Goal: Information Seeking & Learning: Learn about a topic

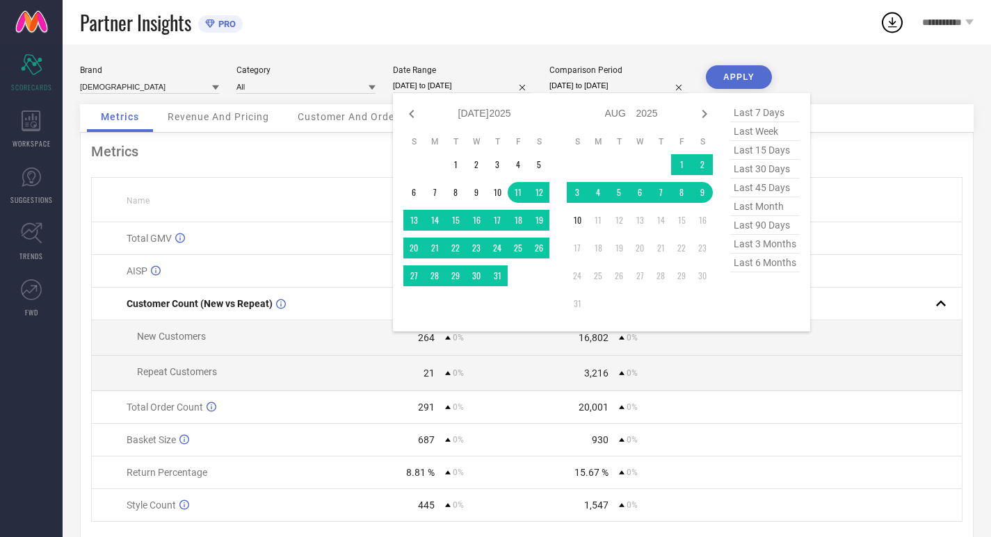
select select "6"
select select "2025"
select select "7"
select select "2025"
click at [754, 174] on span "last 30 days" at bounding box center [765, 169] width 70 height 19
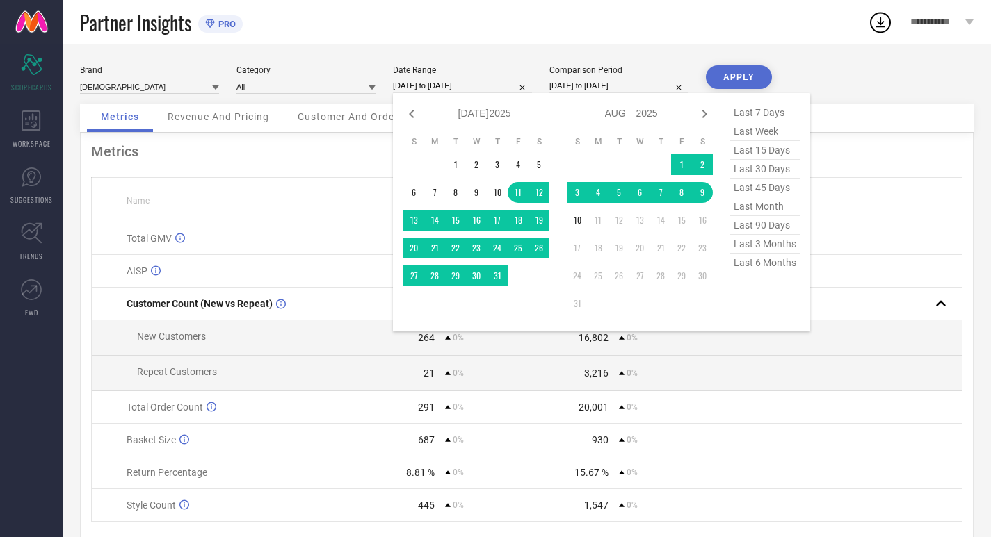
type input "[DATE] to [DATE]"
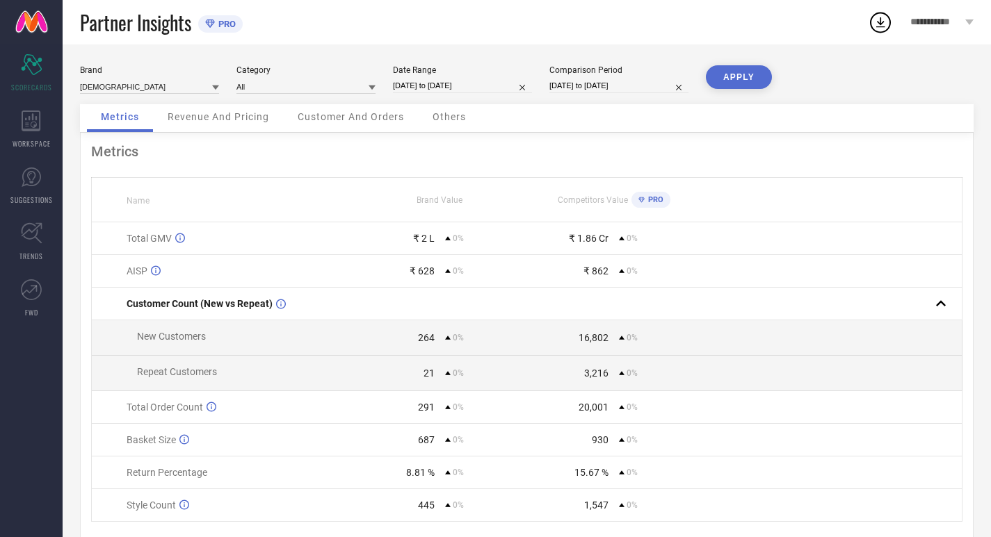
click at [616, 86] on input "[DATE] to [DATE]" at bounding box center [618, 86] width 139 height 15
select select "6"
select select "2025"
select select "7"
select select "2025"
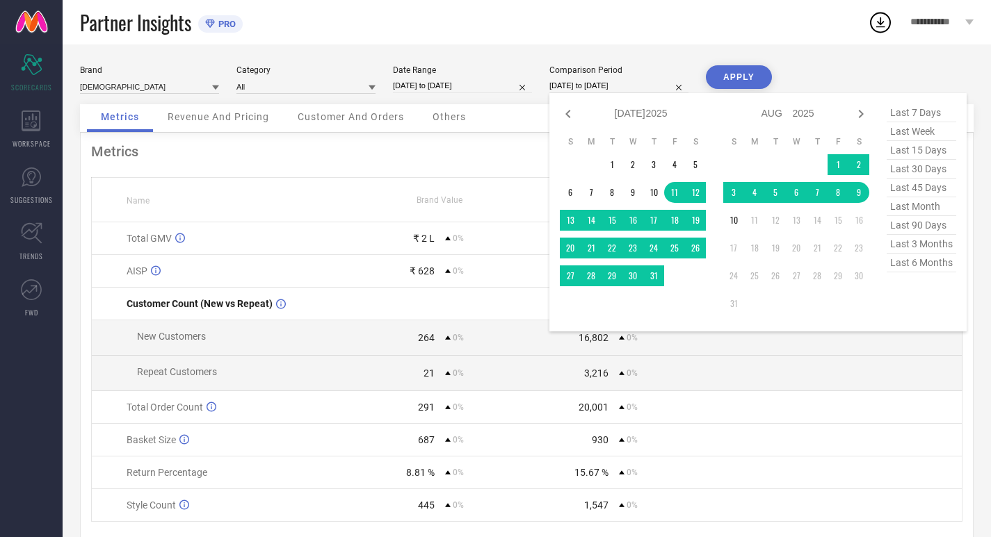
click at [911, 169] on span "last 30 days" at bounding box center [922, 169] width 70 height 19
type input "[DATE] to [DATE]"
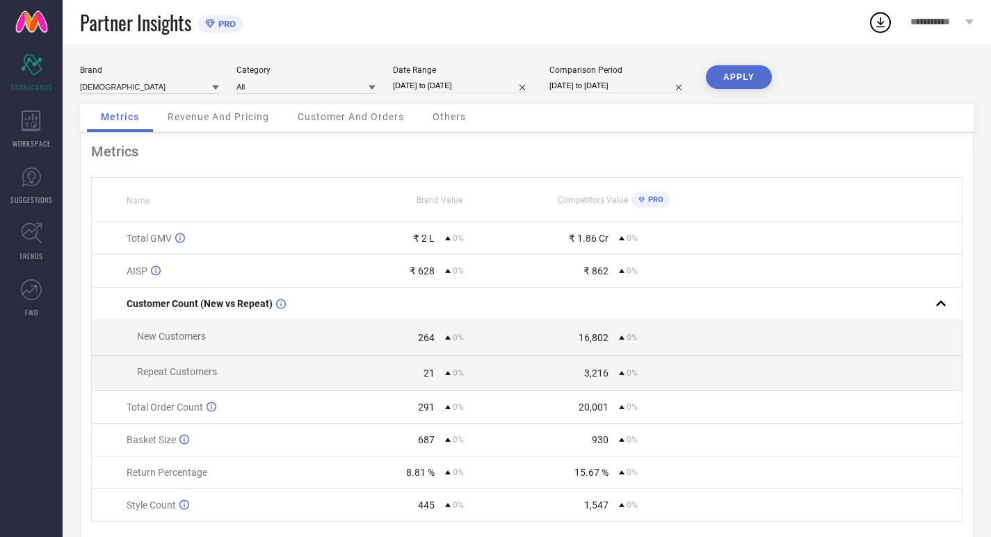
click at [737, 68] on button "APPLY" at bounding box center [739, 77] width 66 height 24
click at [32, 131] on icon at bounding box center [31, 121] width 19 height 21
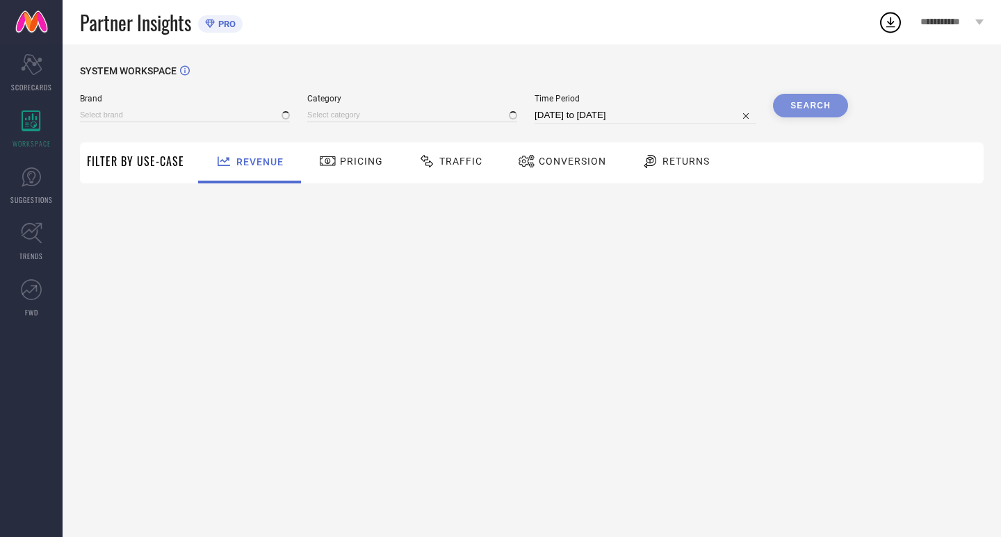
type input "[DEMOGRAPHIC_DATA]"
type input "All"
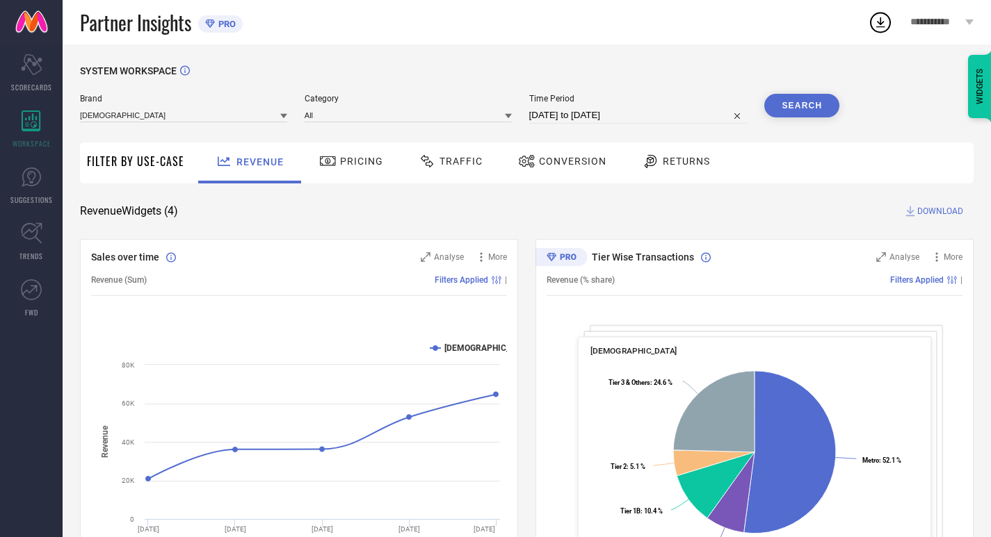
click at [329, 168] on icon at bounding box center [327, 161] width 17 height 17
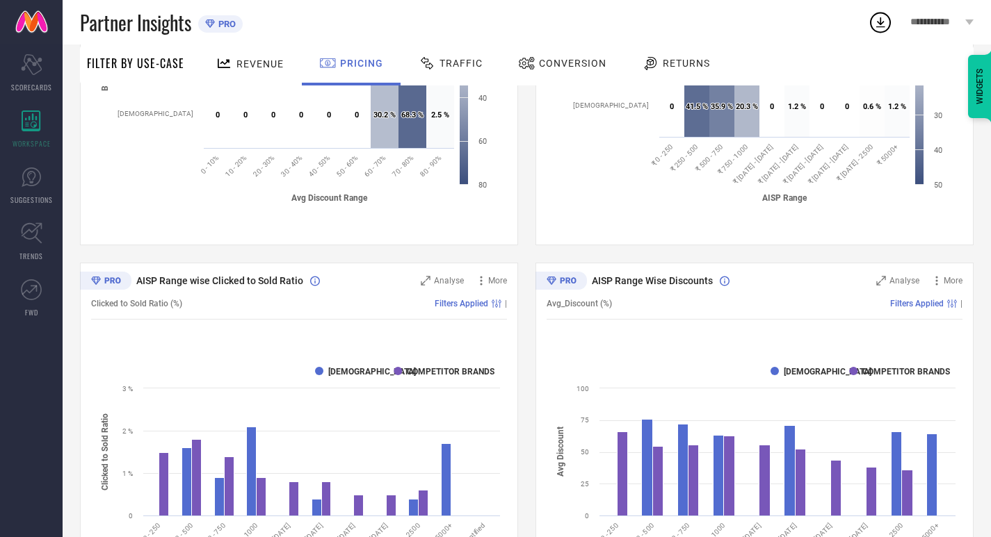
scroll to position [442, 0]
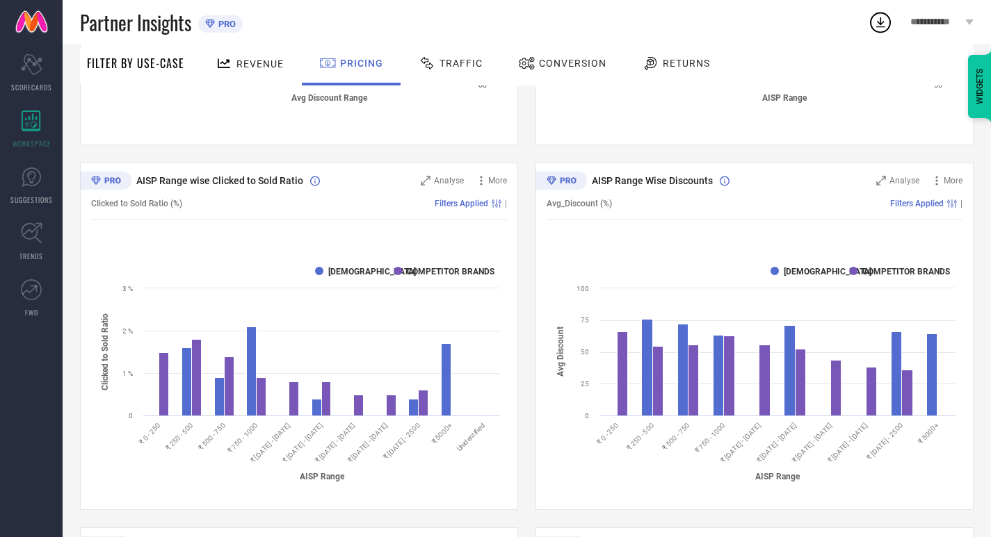
click at [485, 70] on div "Traffic" at bounding box center [450, 65] width 99 height 41
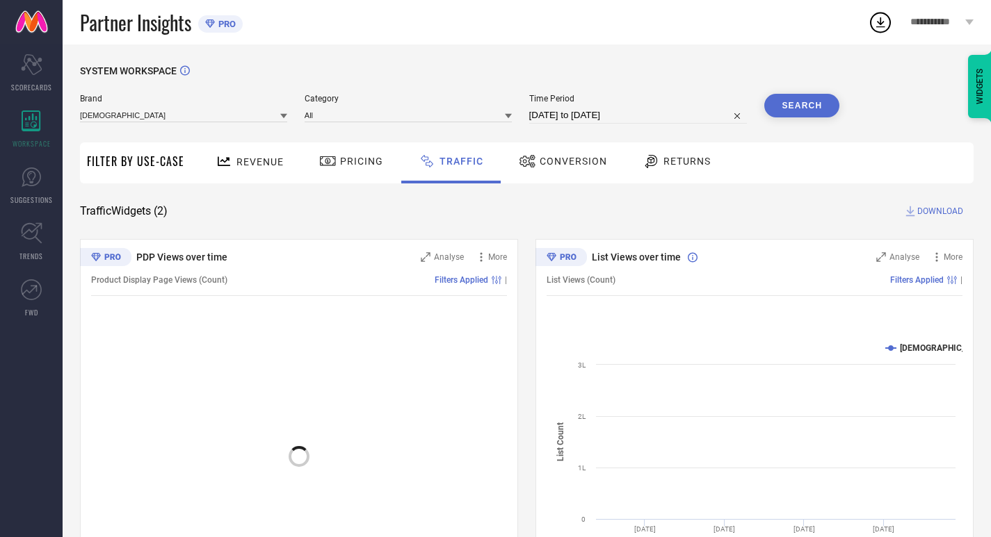
scroll to position [71, 0]
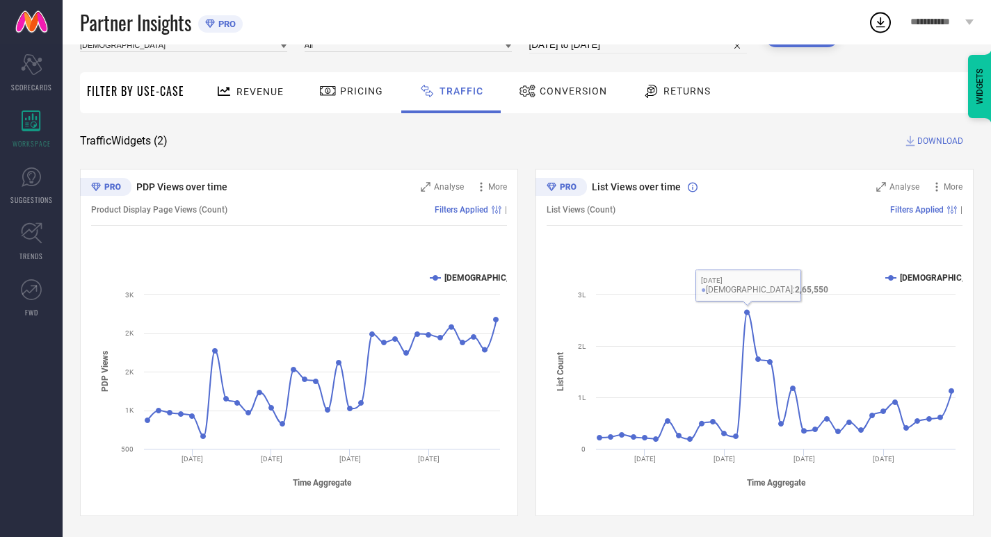
click at [565, 81] on div "Conversion" at bounding box center [562, 91] width 95 height 24
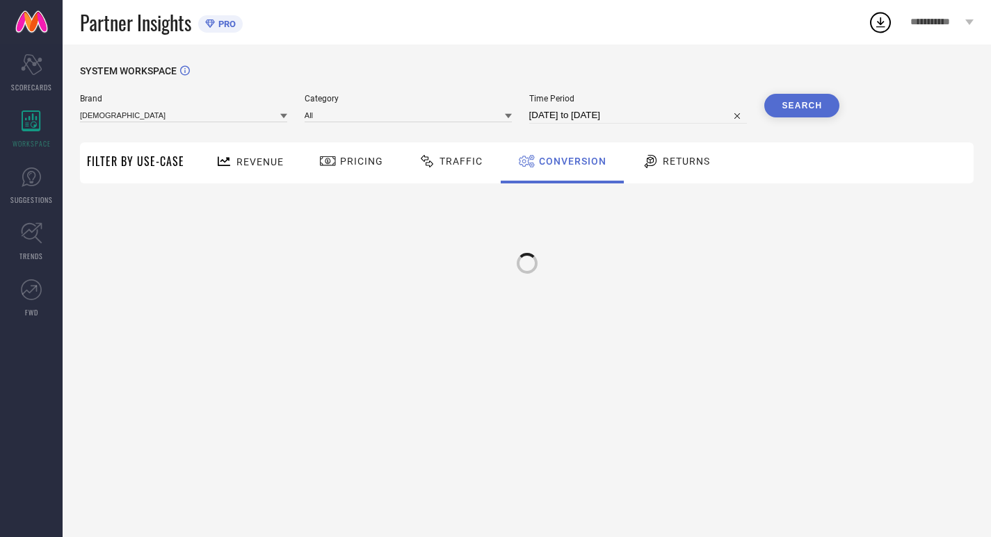
scroll to position [0, 0]
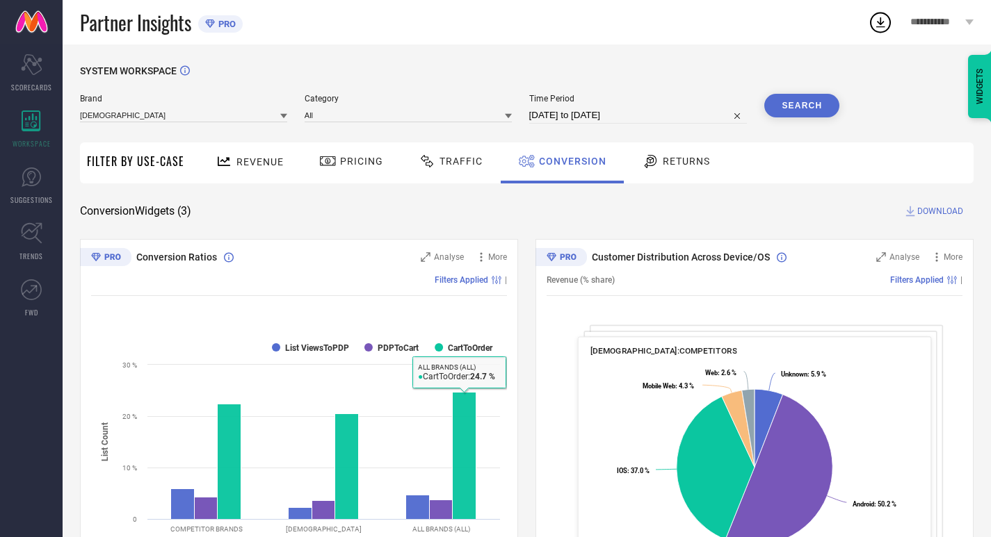
click at [665, 179] on div "Returns" at bounding box center [675, 163] width 103 height 41
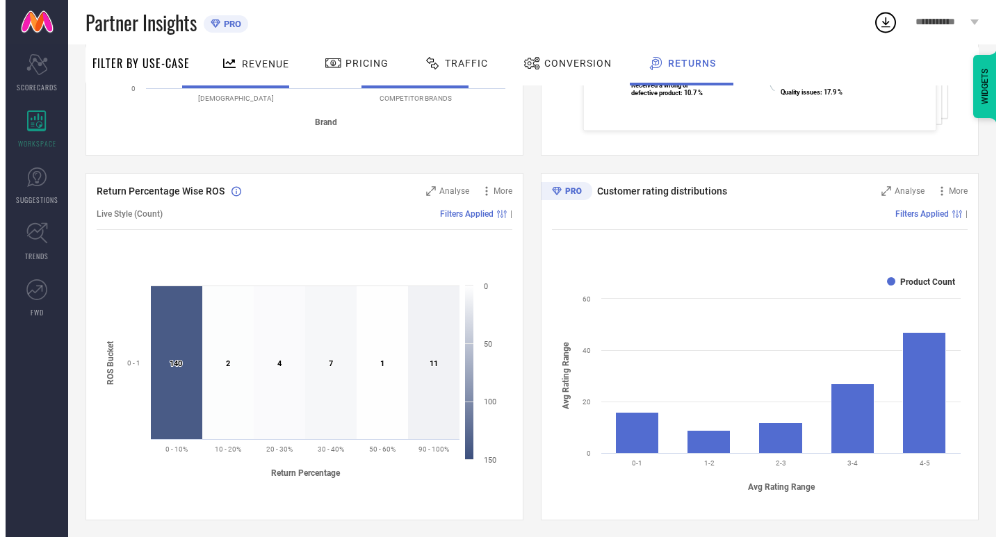
scroll to position [408, 0]
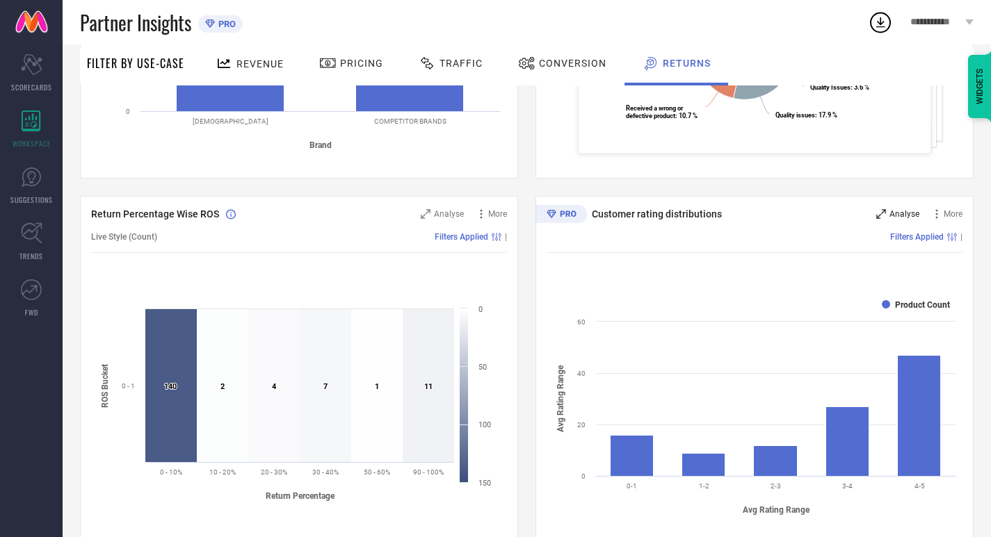
click at [908, 215] on span "Analyse" at bounding box center [904, 214] width 30 height 10
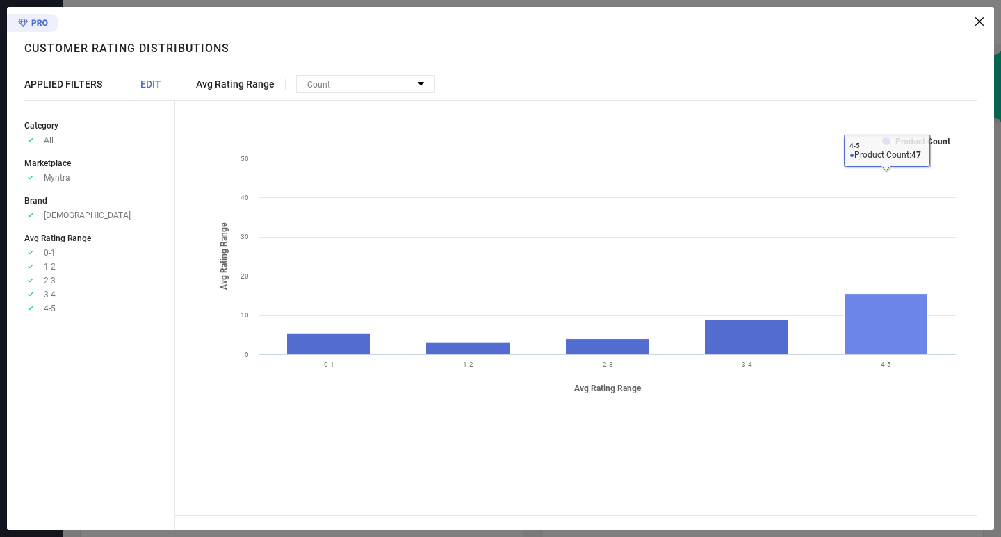
click at [882, 346] on rect at bounding box center [886, 324] width 83 height 60
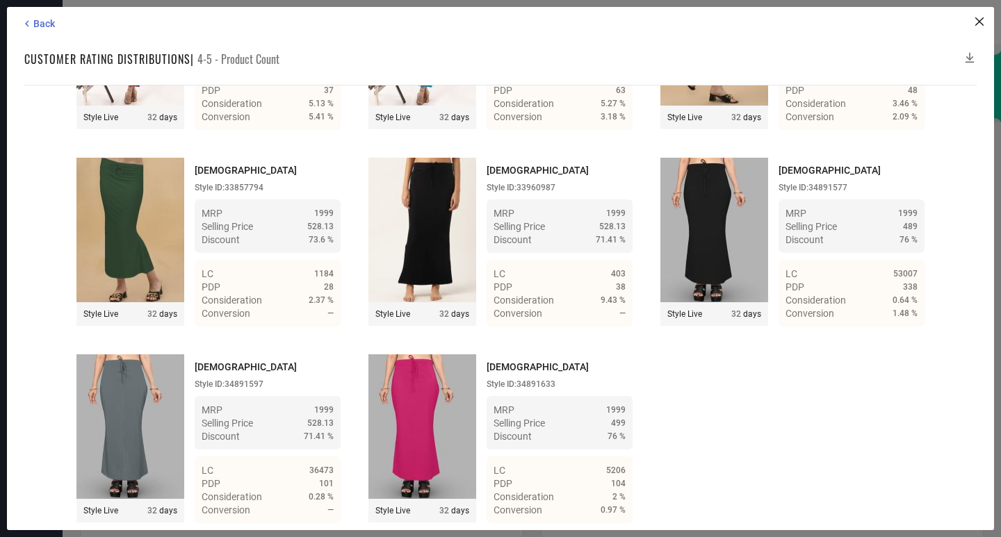
scroll to position [3353, 0]
click at [47, 20] on span "Back" at bounding box center [44, 23] width 22 height 11
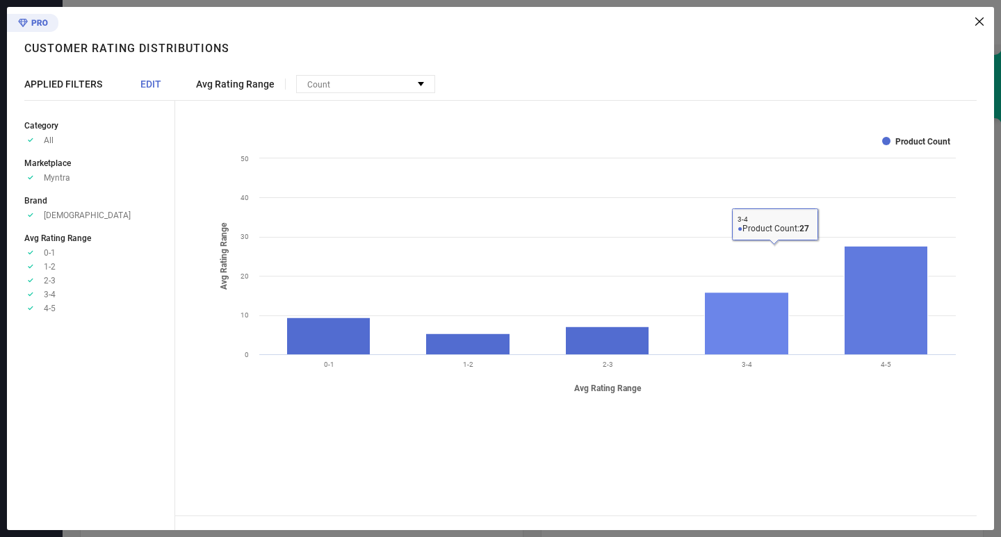
click at [766, 323] on rect at bounding box center [747, 324] width 84 height 62
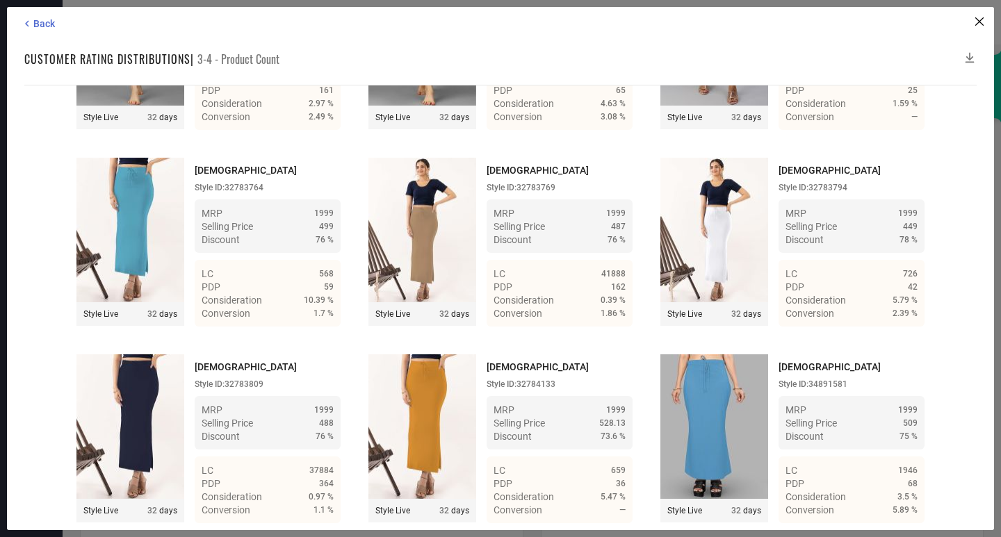
scroll to position [2359, 0]
click at [43, 27] on span "Back" at bounding box center [44, 23] width 22 height 11
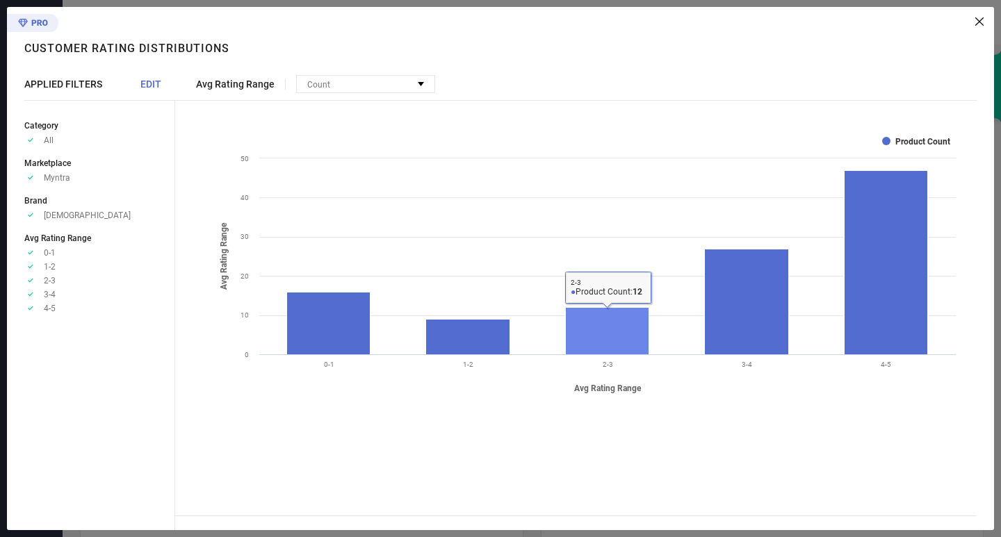
click at [585, 332] on rect at bounding box center [607, 331] width 83 height 47
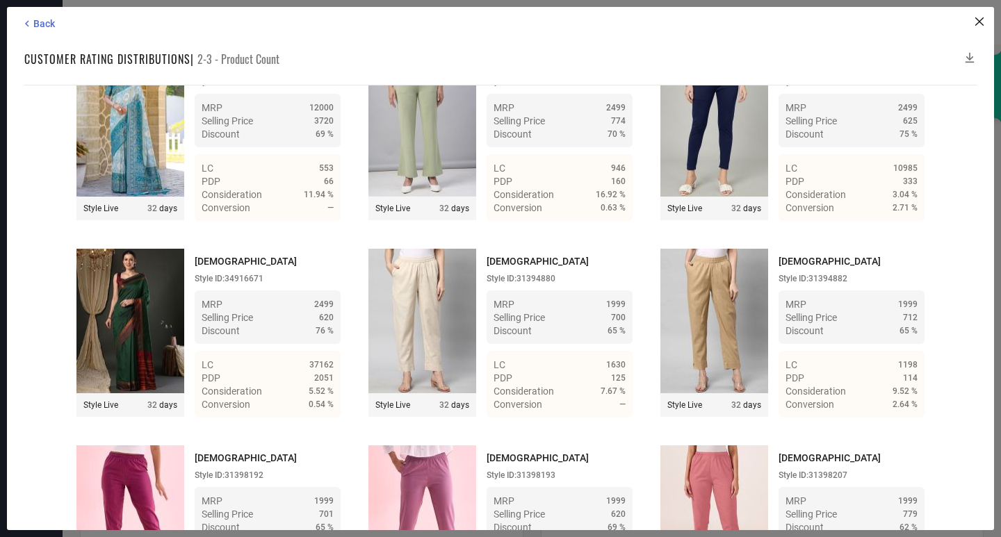
scroll to position [81, 0]
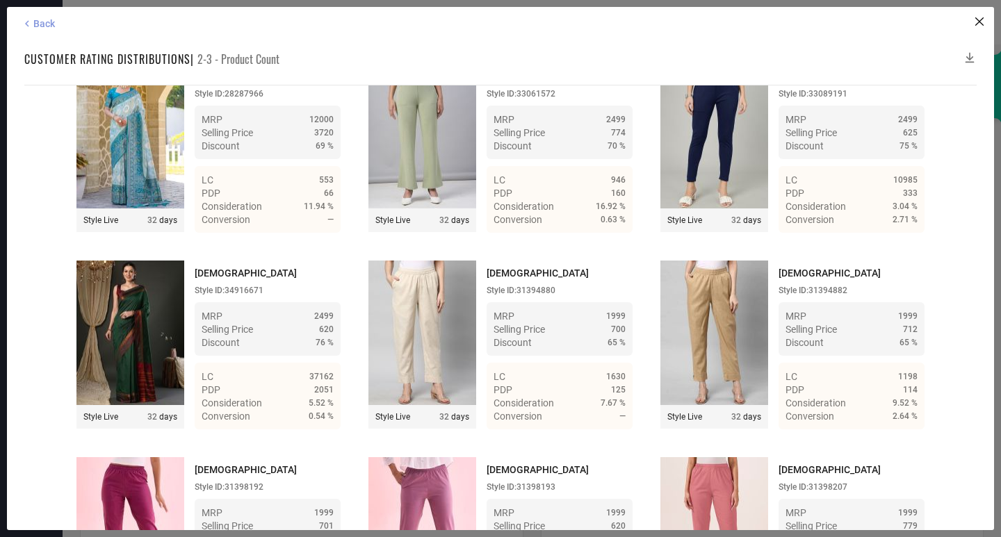
click at [35, 29] on span "Back" at bounding box center [44, 23] width 22 height 11
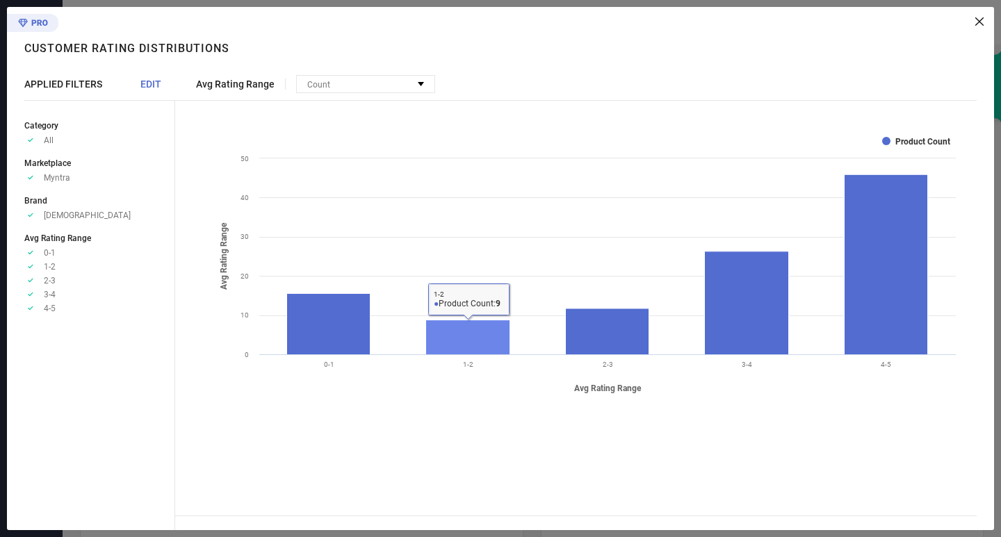
click at [435, 332] on rect at bounding box center [468, 338] width 84 height 35
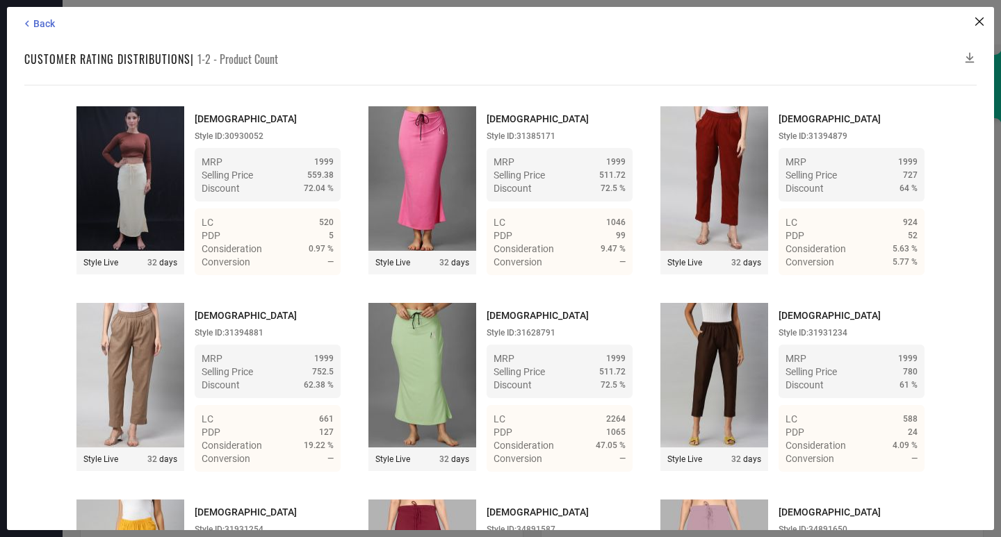
scroll to position [35, 0]
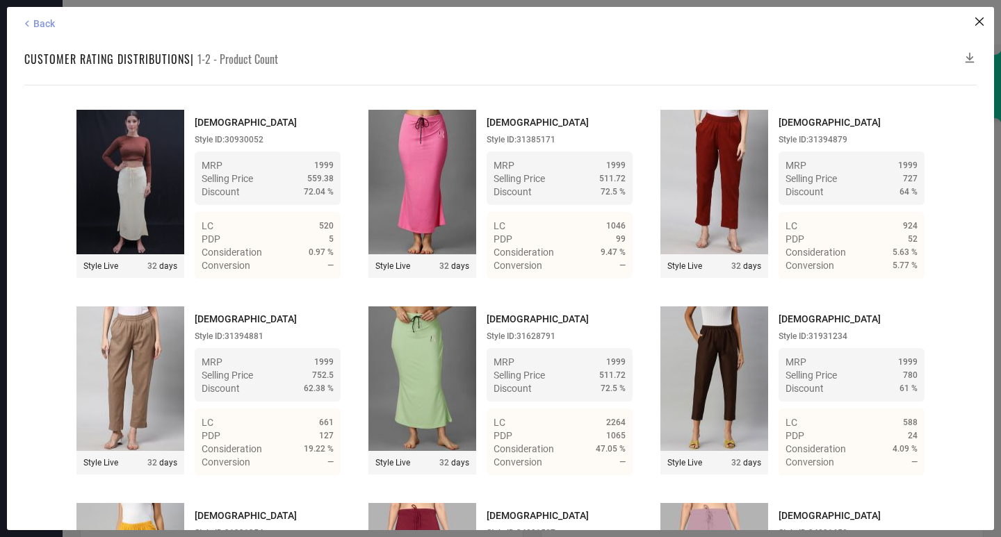
click at [47, 25] on span "Back" at bounding box center [44, 23] width 22 height 11
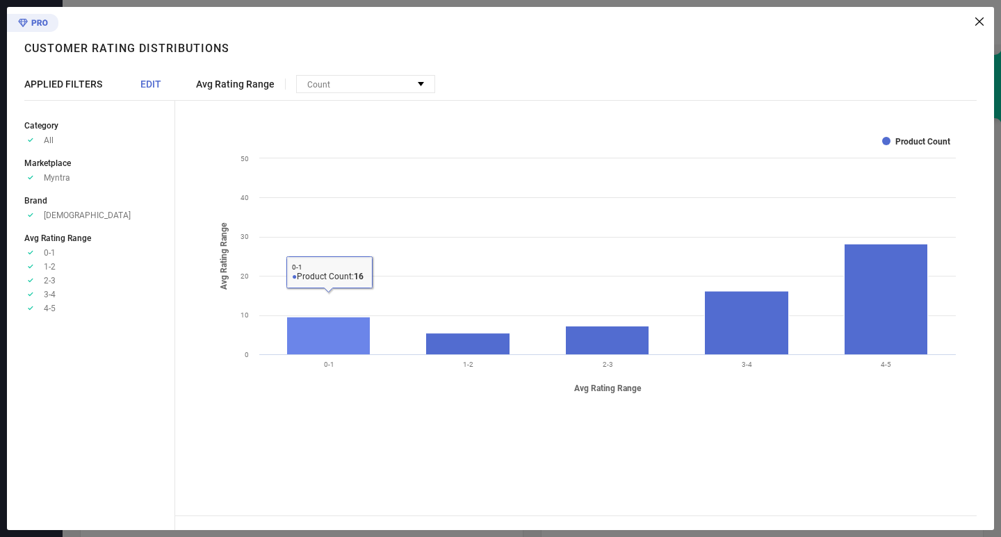
click at [294, 353] on rect at bounding box center [328, 336] width 83 height 38
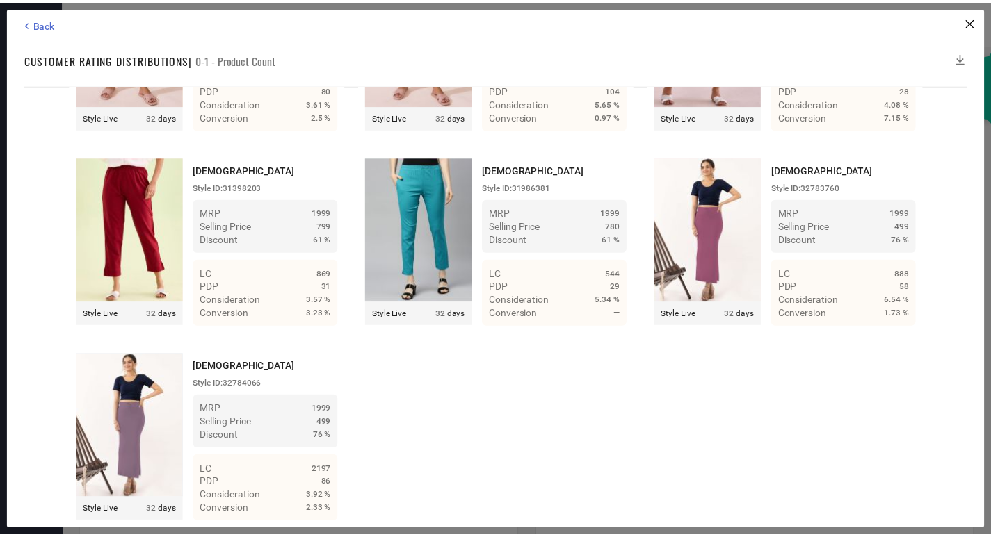
scroll to position [1174, 0]
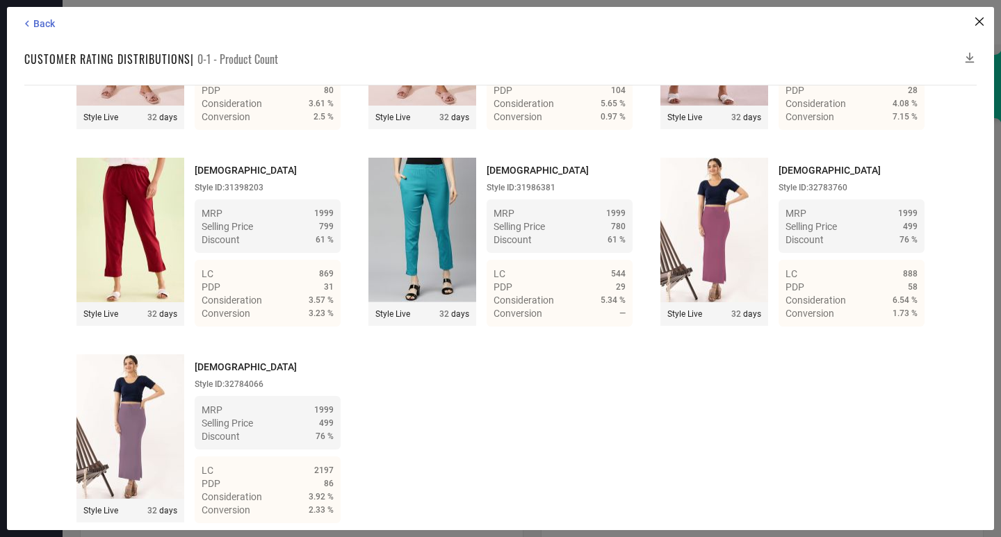
click at [36, 35] on div "Back Customer rating distributions | 0-1 - Product Count Time Duration: MRP : H…" at bounding box center [500, 269] width 987 height 524
click at [35, 22] on span "Back" at bounding box center [44, 23] width 22 height 11
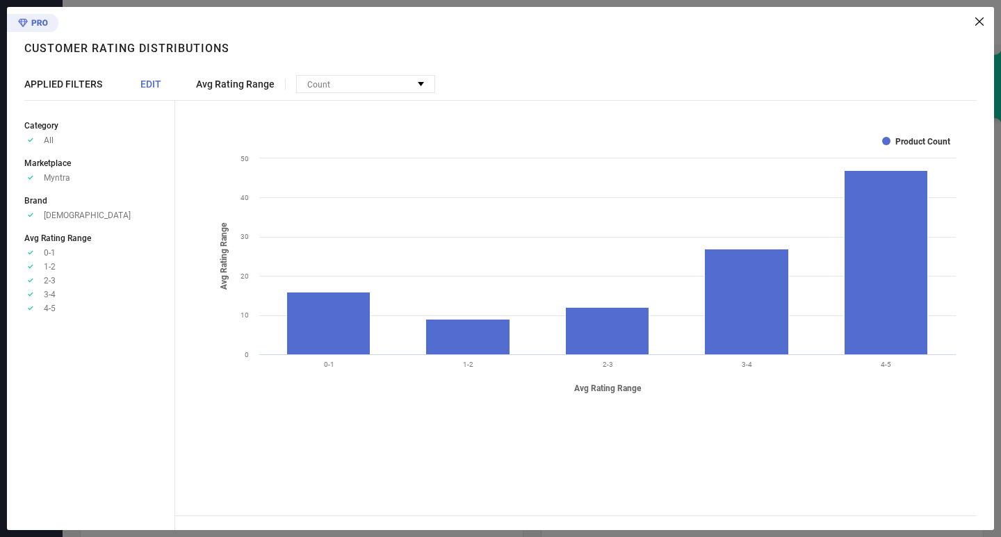
click at [975, 23] on div at bounding box center [579, 21] width 809 height 8
click at [980, 20] on icon at bounding box center [980, 21] width 8 height 8
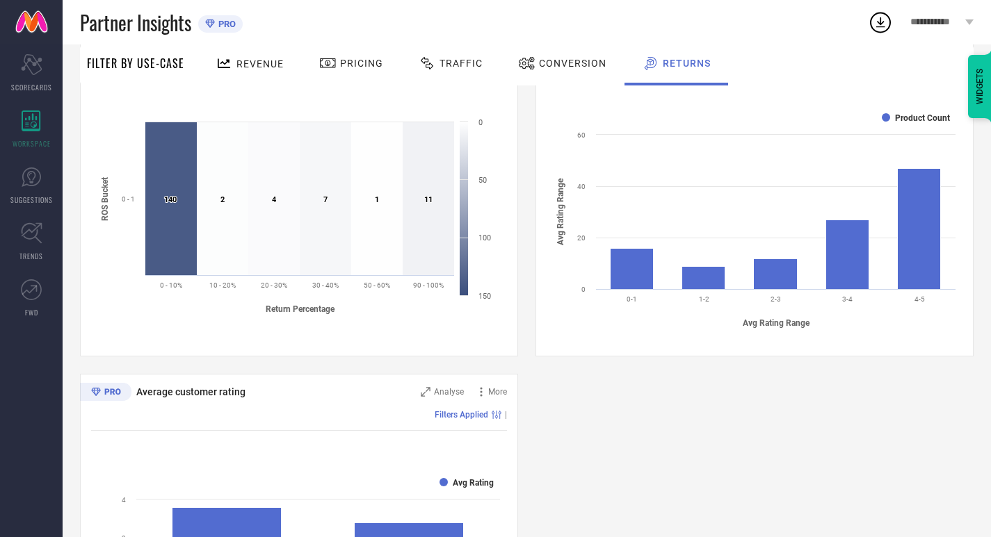
scroll to position [801, 0]
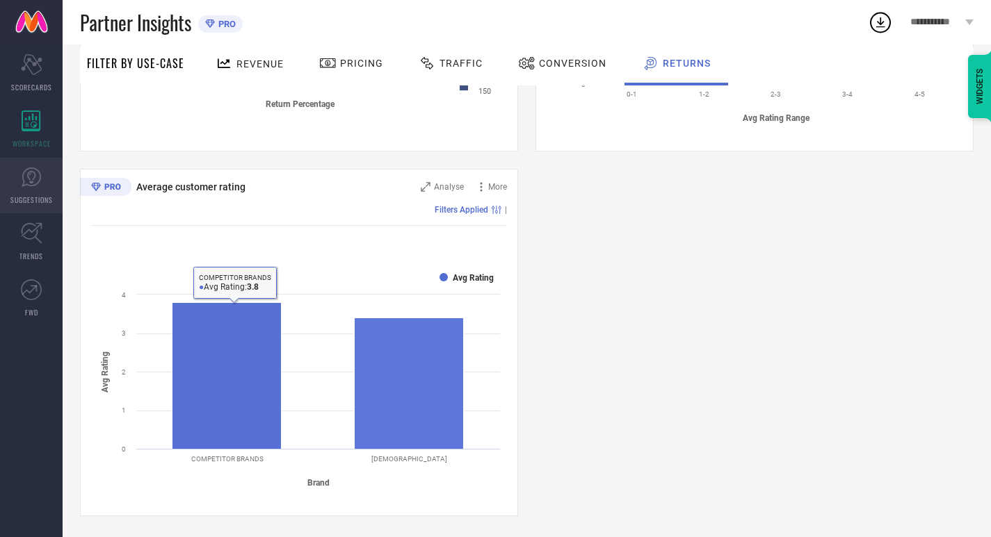
click at [4, 182] on link "SUGGESTIONS" at bounding box center [31, 186] width 63 height 56
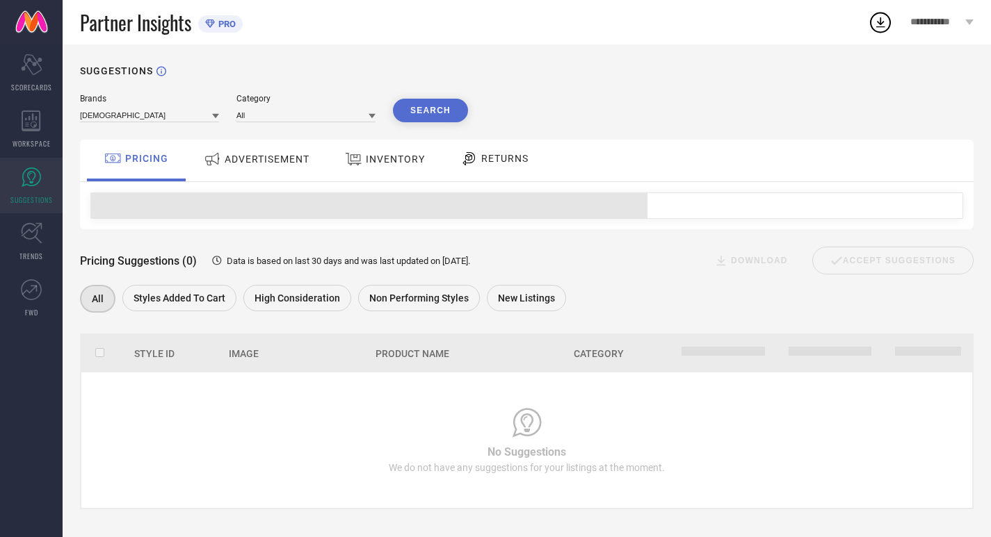
click at [296, 158] on span "ADVERTISEMENT" at bounding box center [267, 159] width 85 height 11
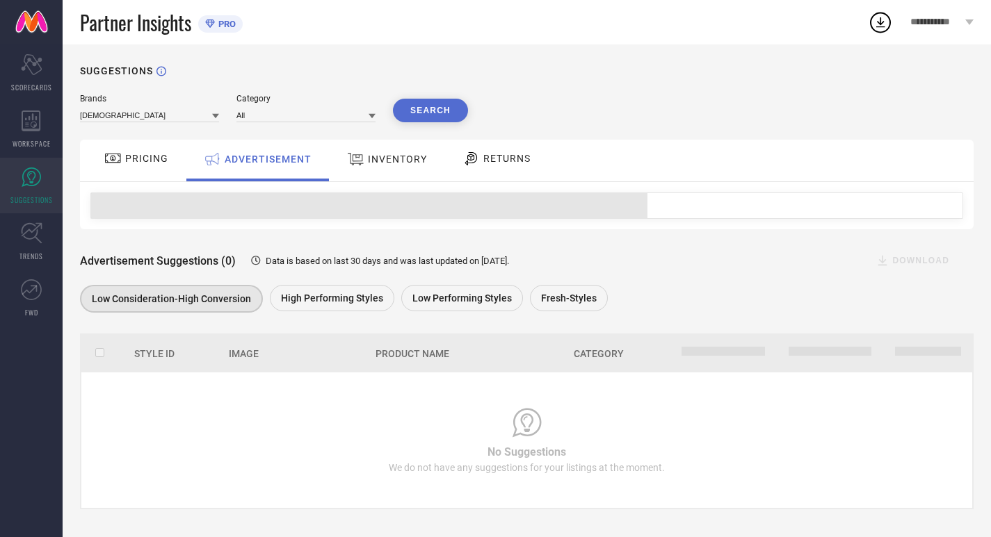
click at [368, 163] on span "INVENTORY" at bounding box center [397, 159] width 59 height 11
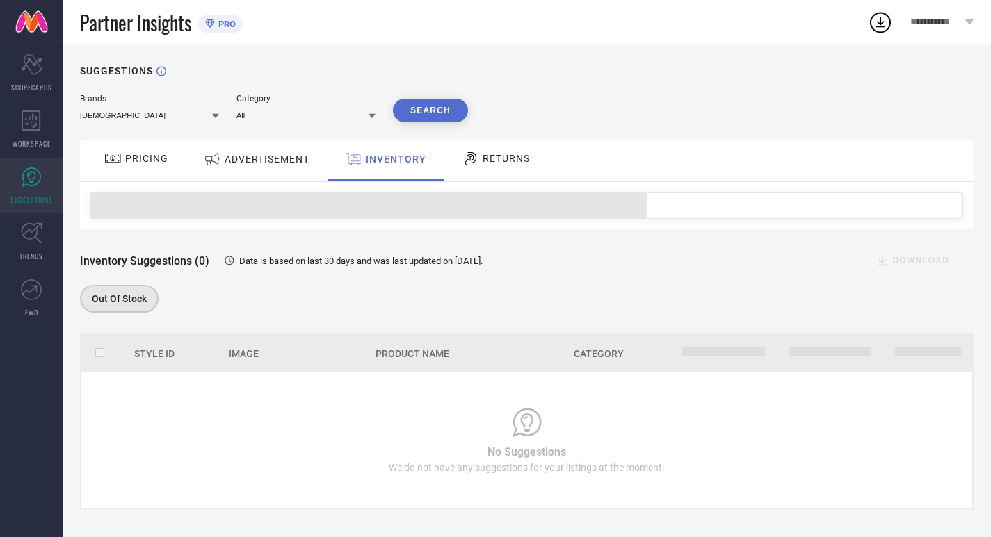
click at [491, 154] on span "RETURNS" at bounding box center [506, 158] width 47 height 11
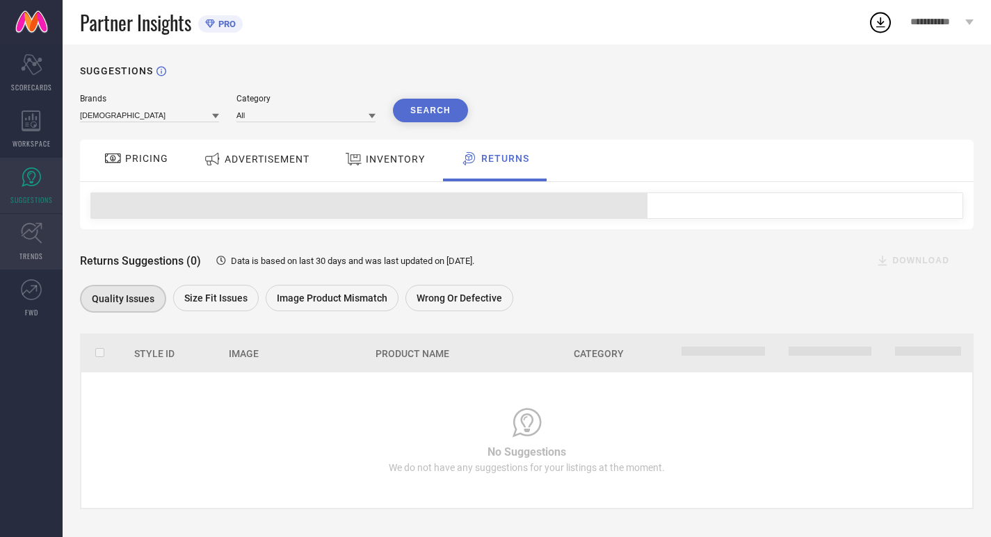
click at [28, 223] on icon at bounding box center [32, 234] width 22 height 22
